Goal: Find specific page/section: Find specific page/section

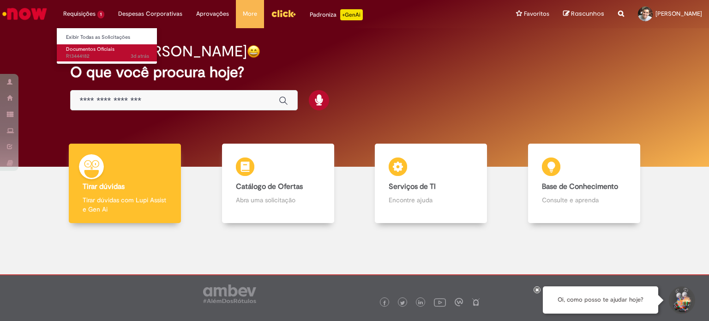
click at [126, 54] on span "3d atrás 3 dias atrás R13444182" at bounding box center [107, 56] width 83 height 7
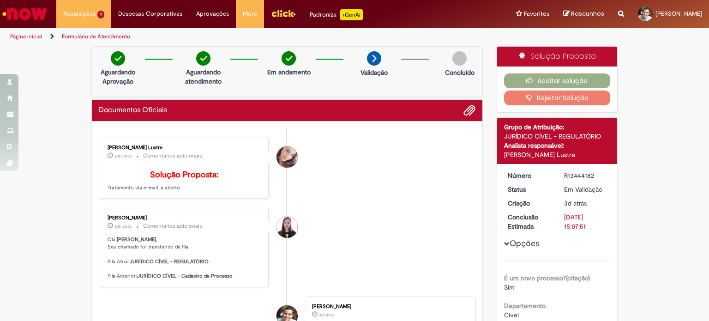
click at [19, 11] on img "Ir para a Homepage" at bounding box center [25, 14] width 48 height 18
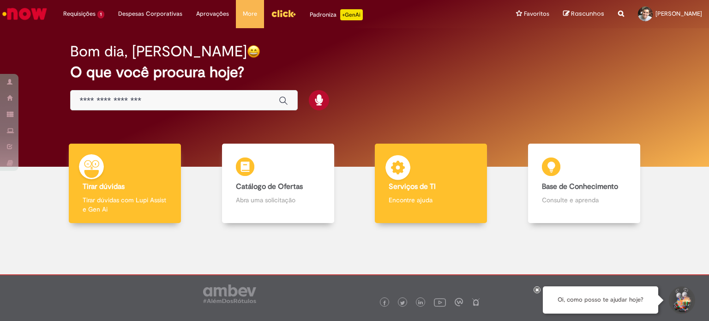
click at [409, 205] on div "Serviços de TI Serviços de TI Encontre ajuda" at bounding box center [431, 184] width 112 height 80
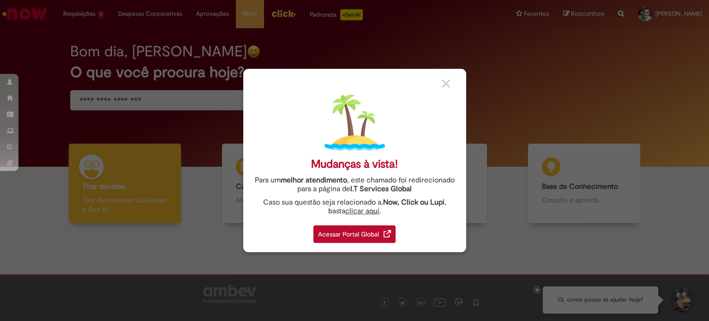
click at [381, 237] on div "Acessar Portal Global" at bounding box center [355, 234] width 82 height 18
